Goal: Information Seeking & Learning: Check status

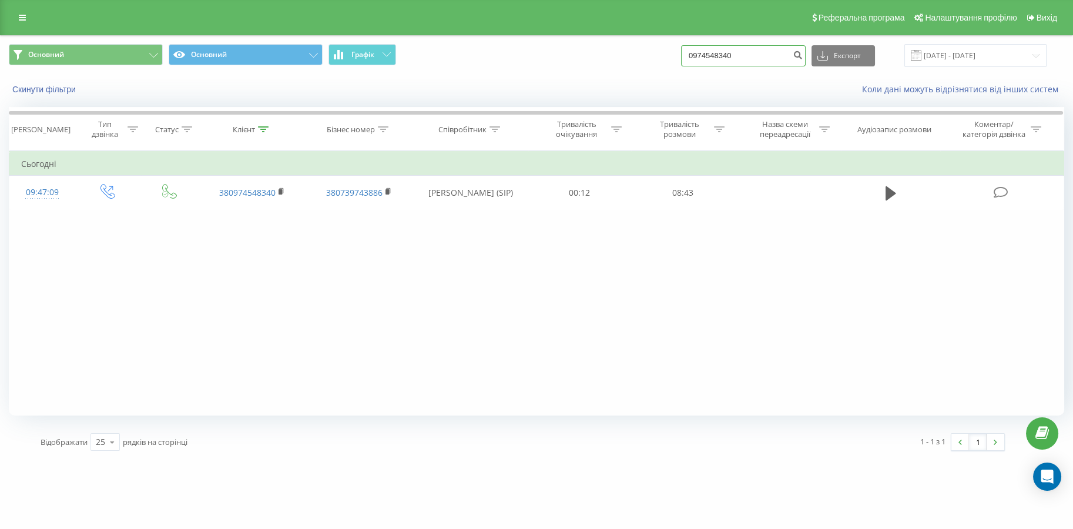
drag, startPoint x: 774, startPoint y: 54, endPoint x: 605, endPoint y: 51, distance: 169.3
click at [605, 51] on div "Основний Основний Графік 0974548340 Експорт .csv .xls .xlsx 20.05.2025 - 20.08.…" at bounding box center [537, 55] width 1056 height 23
paste input "94986043"
type input "0994986043"
click at [806, 60] on button "submit" at bounding box center [798, 55] width 16 height 21
